Goal: Task Accomplishment & Management: Manage account settings

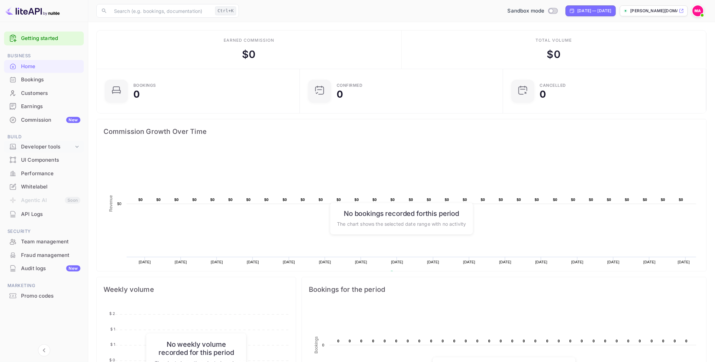
click at [61, 149] on div "Developer tools" at bounding box center [47, 147] width 53 height 8
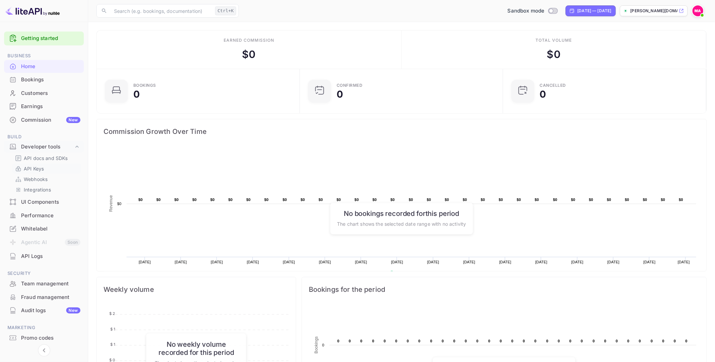
click at [43, 166] on p "API Keys" at bounding box center [34, 168] width 20 height 7
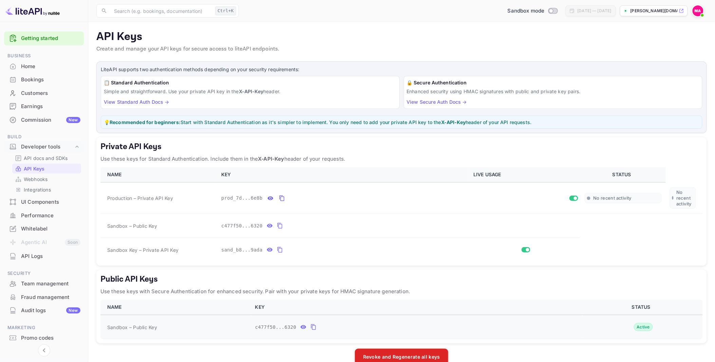
click at [311, 329] on icon "public api keys table" at bounding box center [313, 327] width 6 height 8
click at [279, 199] on icon "private api keys table" at bounding box center [281, 198] width 5 height 6
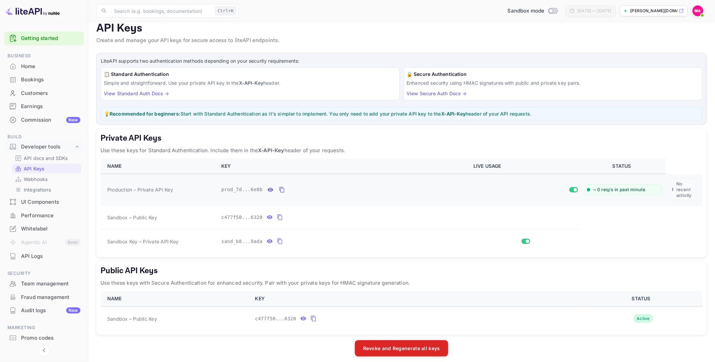
scroll to position [14, 0]
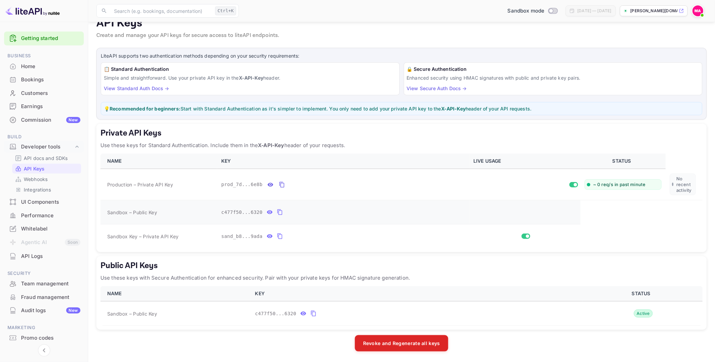
click at [278, 215] on icon "private api keys table" at bounding box center [279, 213] width 5 height 6
click at [378, 344] on button "Revoke and Regenerate all keys" at bounding box center [401, 343] width 93 height 16
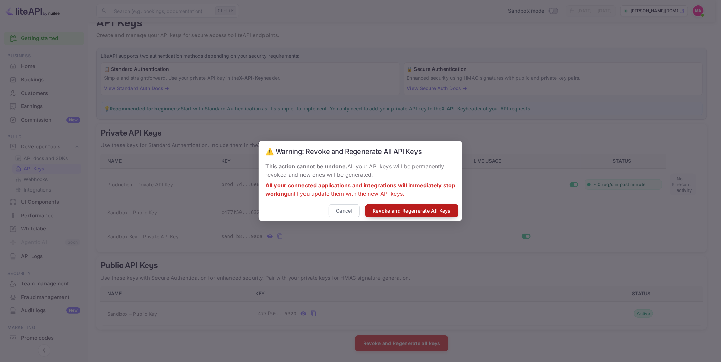
click at [378, 213] on button "Revoke and Regenerate All Keys" at bounding box center [411, 211] width 93 height 13
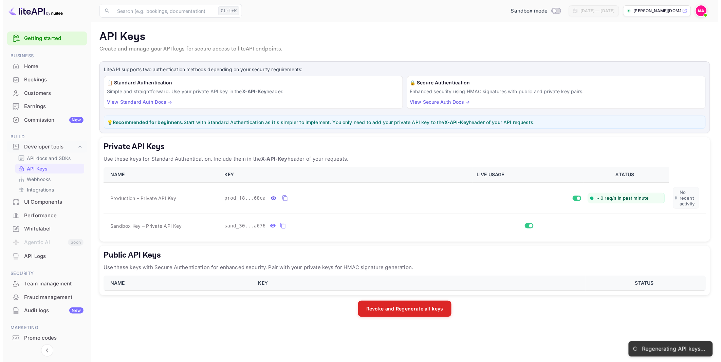
scroll to position [0, 0]
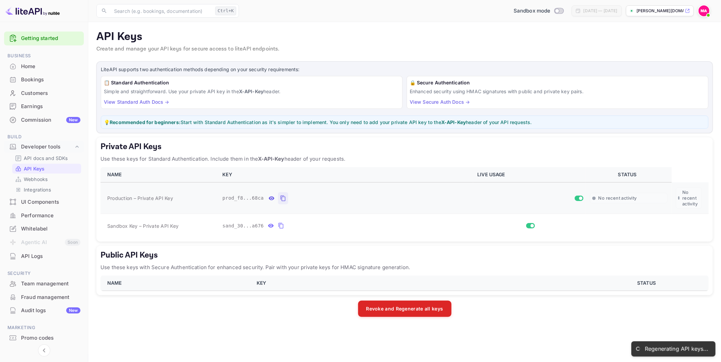
click at [282, 199] on icon "private api keys table" at bounding box center [282, 198] width 5 height 6
